Goal: Ask a question

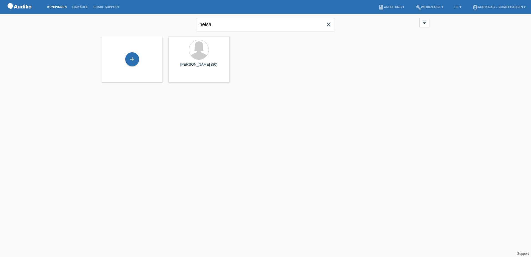
click at [132, 89] on html "Kund*innen Einkäufe E-Mail Support menu account_circle Audika AG - Schaffhausen…" at bounding box center [265, 44] width 531 height 89
click at [422, 8] on link "build Werkzeuge ▾" at bounding box center [430, 6] width 34 height 3
click at [386, 7] on link "book Anleitung ▾" at bounding box center [391, 6] width 31 height 3
click at [115, 7] on link "E-Mail Support" at bounding box center [107, 6] width 32 height 3
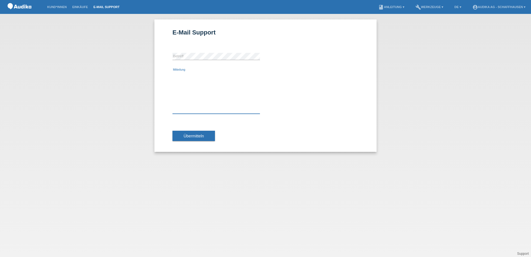
click at [188, 89] on textarea "Mitteilung" at bounding box center [215, 93] width 87 height 42
